Goal: Transaction & Acquisition: Book appointment/travel/reservation

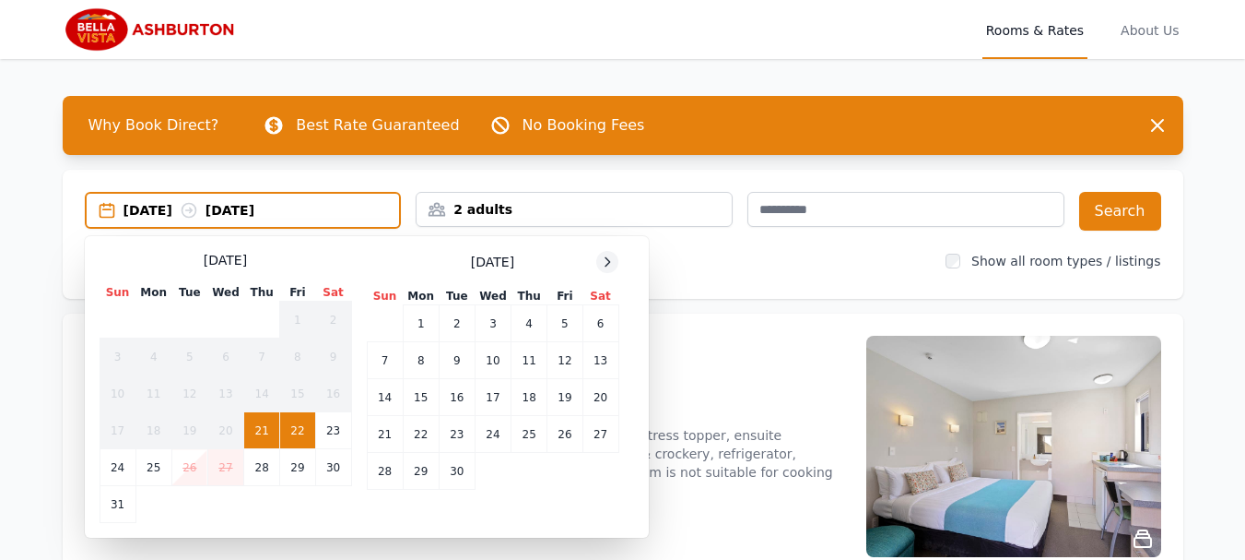
click at [614, 265] on icon at bounding box center [607, 261] width 15 height 15
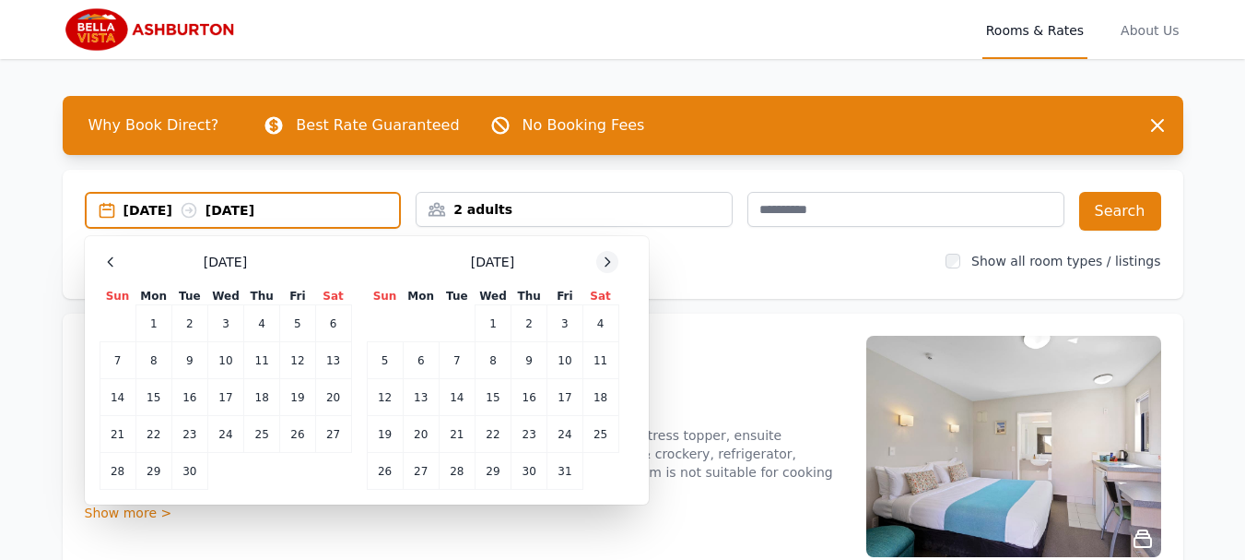
click at [614, 265] on icon at bounding box center [607, 261] width 15 height 15
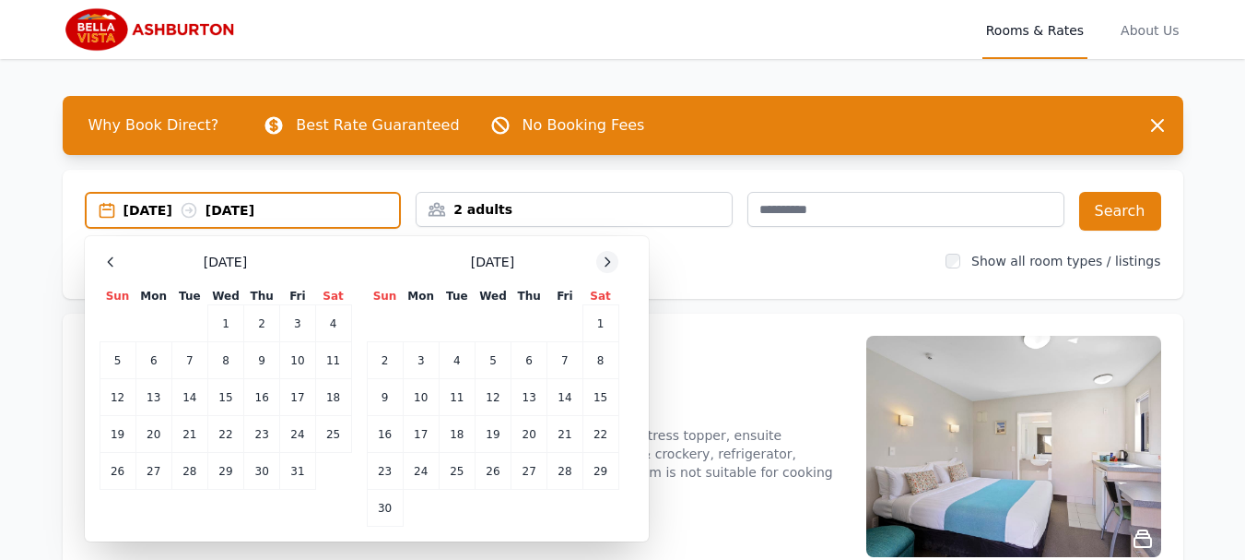
click at [614, 265] on icon at bounding box center [607, 261] width 15 height 15
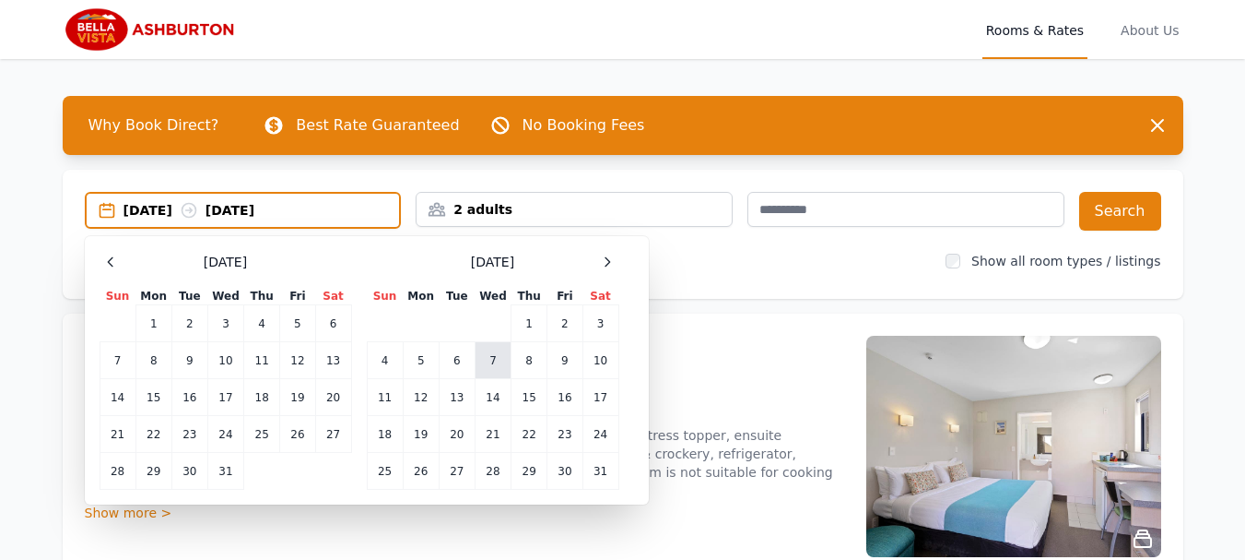
click at [499, 357] on td "7" at bounding box center [493, 360] width 36 height 37
click at [527, 360] on td "8" at bounding box center [530, 360] width 36 height 37
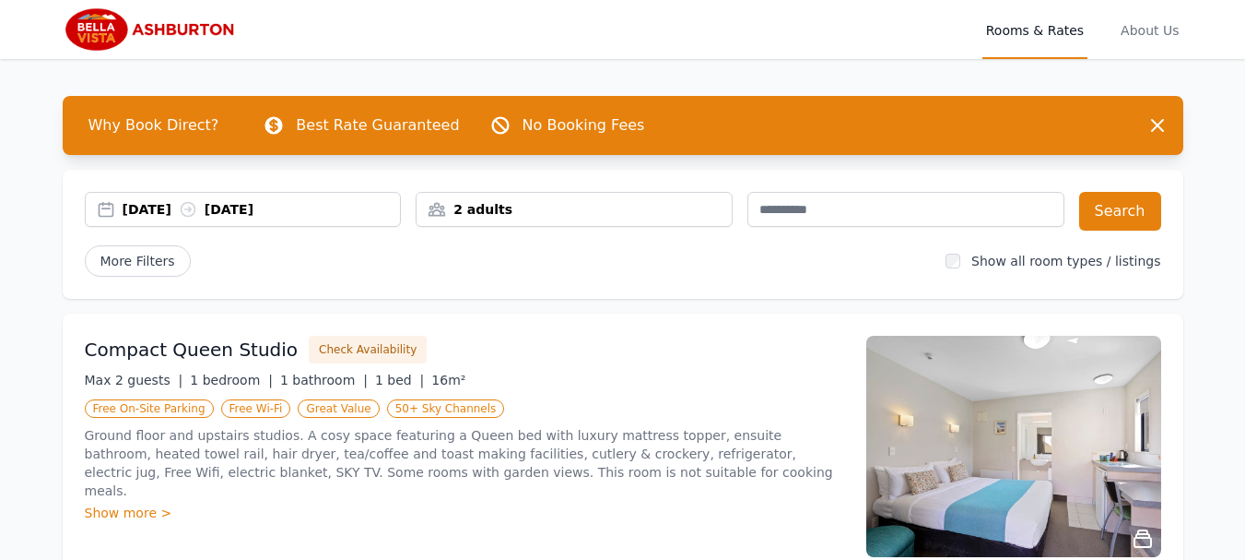
click at [502, 213] on div "2 adults" at bounding box center [574, 209] width 315 height 18
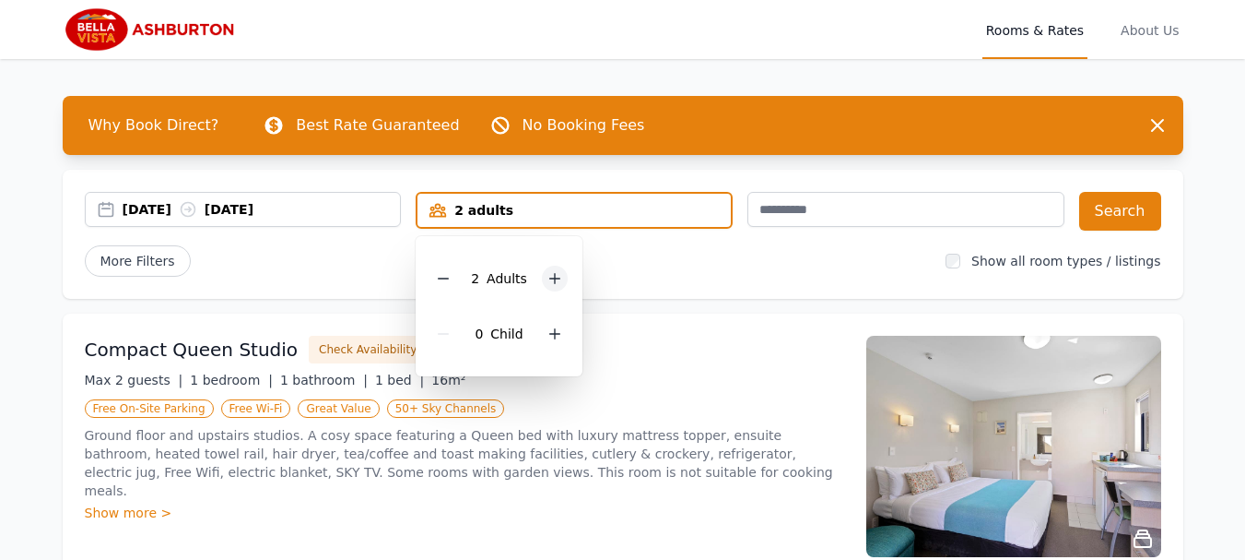
click at [549, 277] on icon at bounding box center [555, 278] width 15 height 15
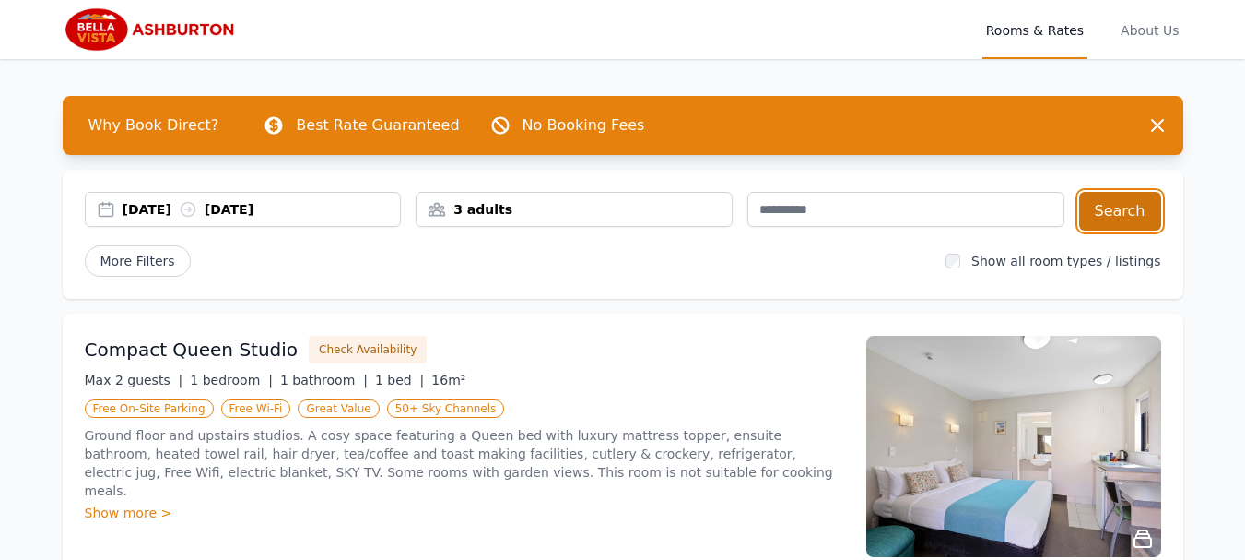
click at [1114, 219] on button "Search" at bounding box center [1120, 211] width 82 height 39
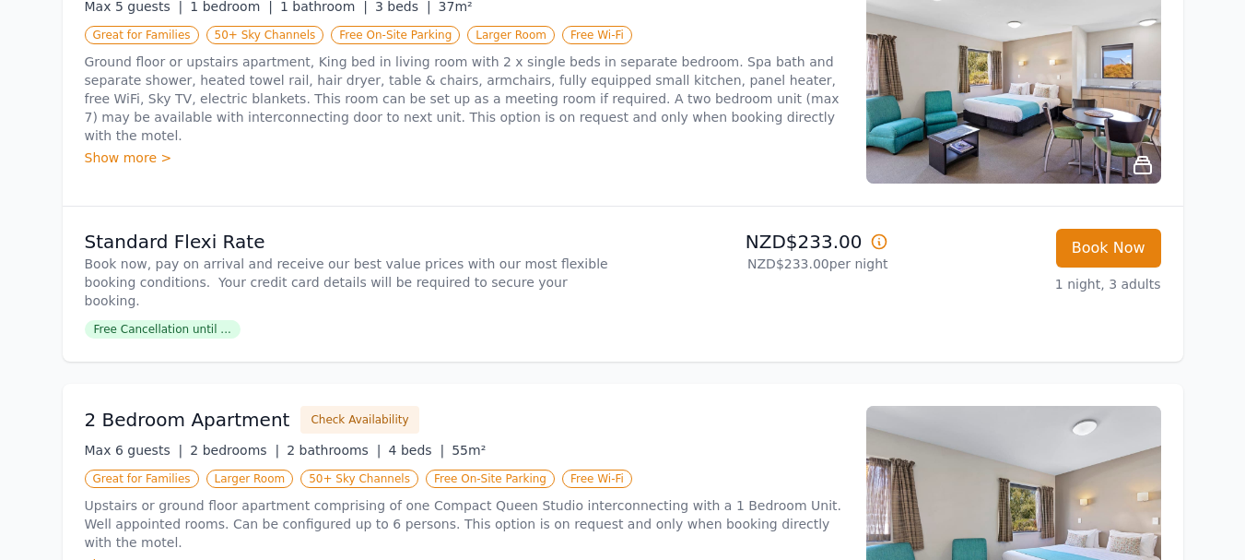
scroll to position [922, 0]
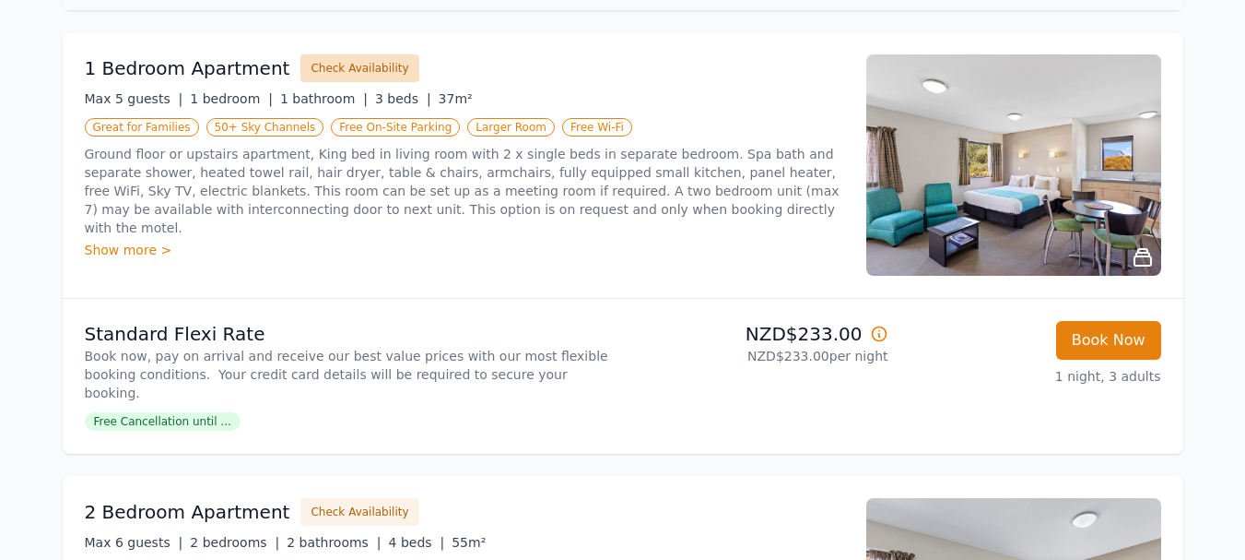
click at [356, 70] on button "Check Availability" at bounding box center [359, 68] width 118 height 28
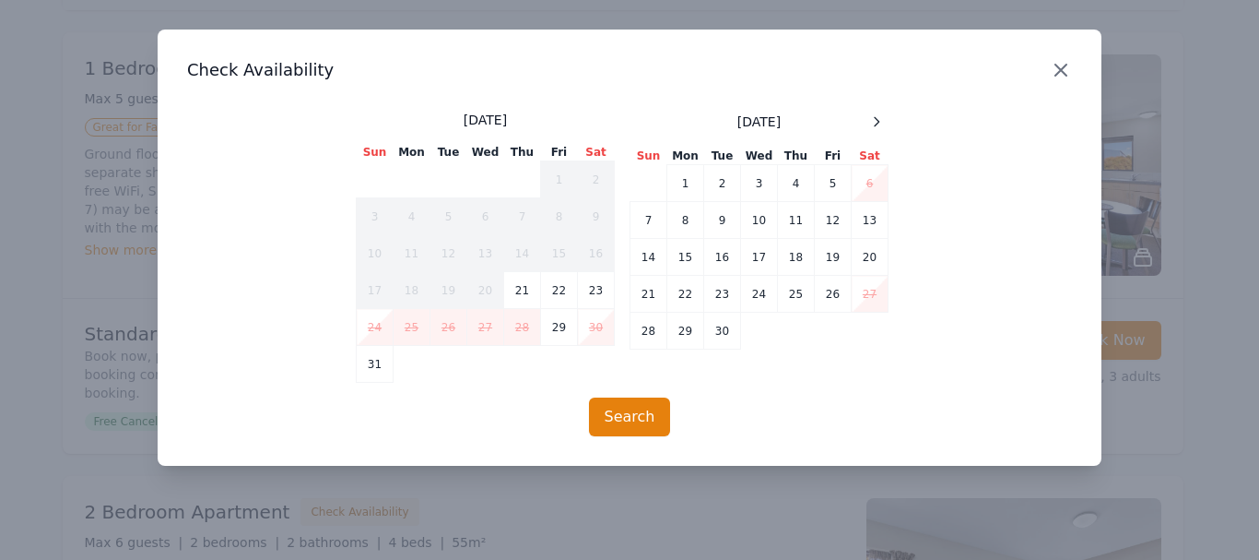
click at [1055, 79] on icon "button" at bounding box center [1061, 70] width 22 height 22
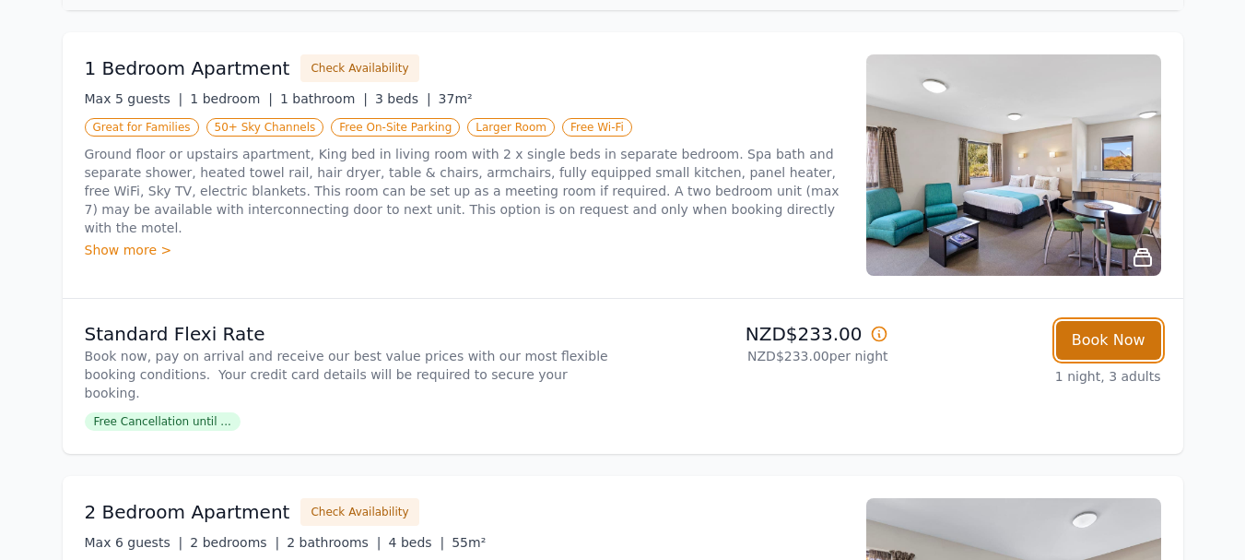
click at [1094, 341] on button "Book Now" at bounding box center [1108, 340] width 105 height 39
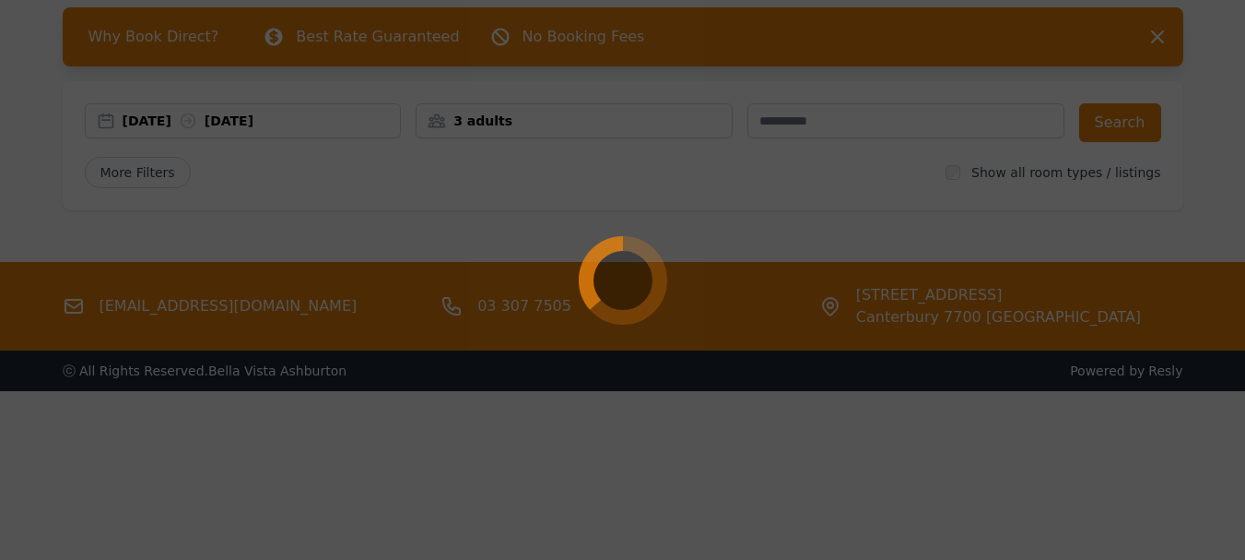
select select "**"
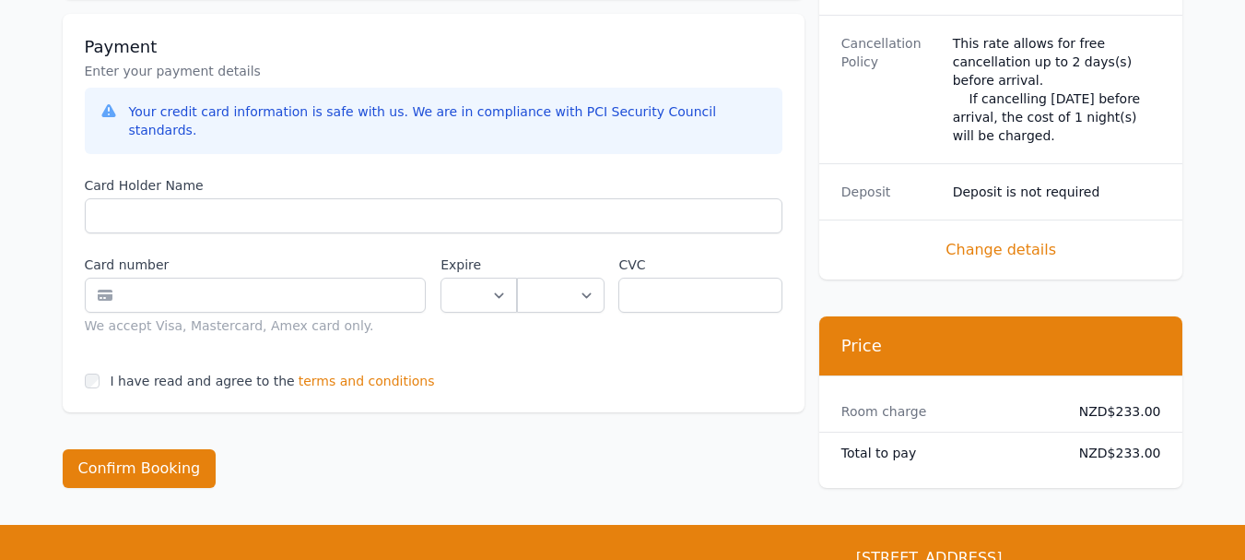
scroll to position [1198, 0]
